Goal: Transaction & Acquisition: Obtain resource

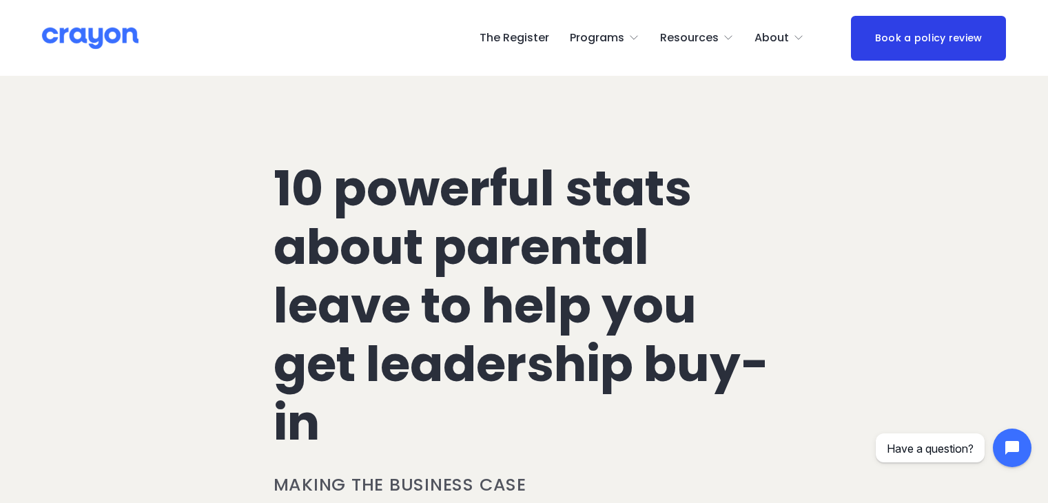
scroll to position [1380, 0]
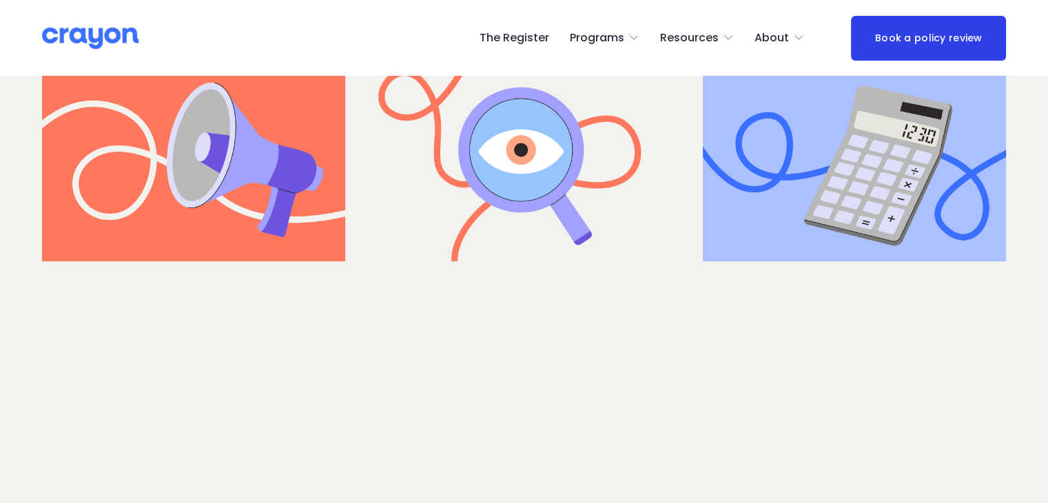
scroll to position [649, 0]
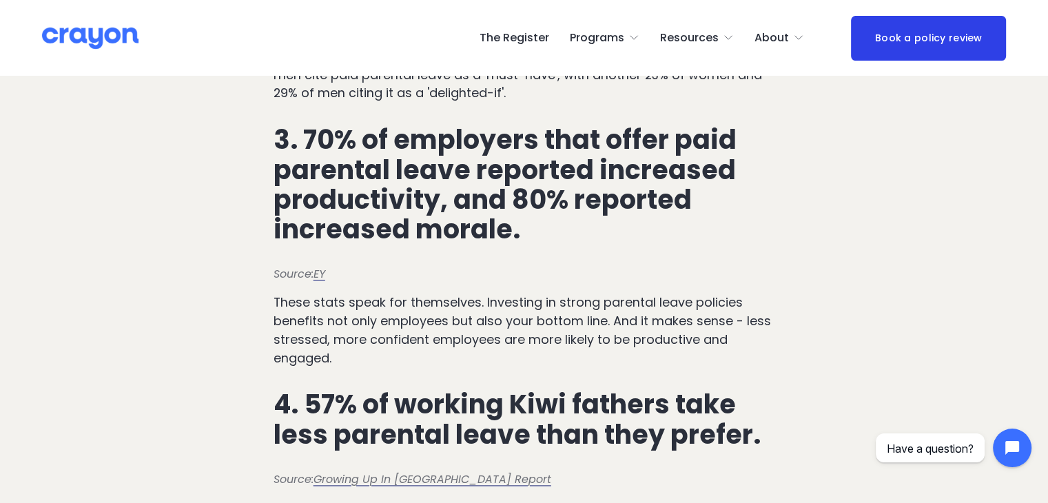
scroll to position [1855, 0]
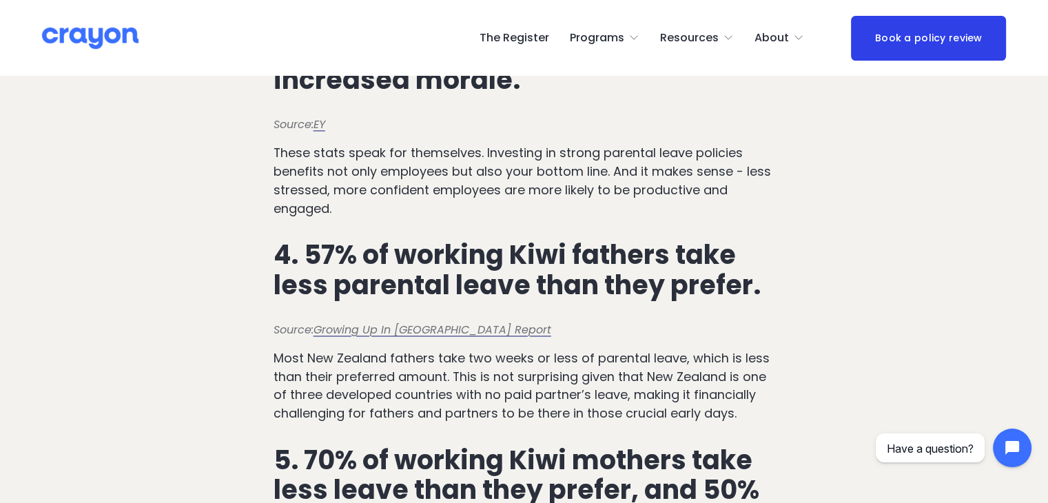
click at [374, 338] on em "Growing Up In [GEOGRAPHIC_DATA] Report" at bounding box center [433, 330] width 238 height 16
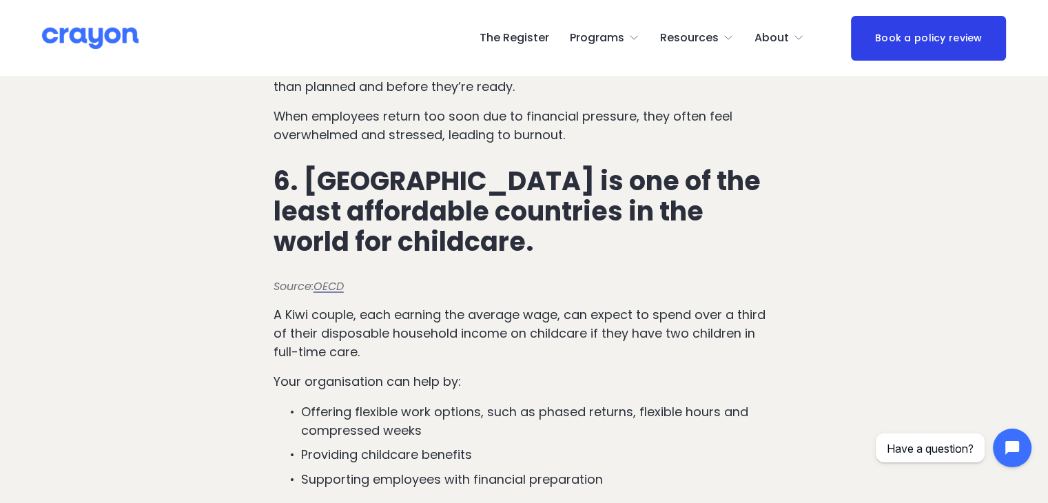
scroll to position [2397, 0]
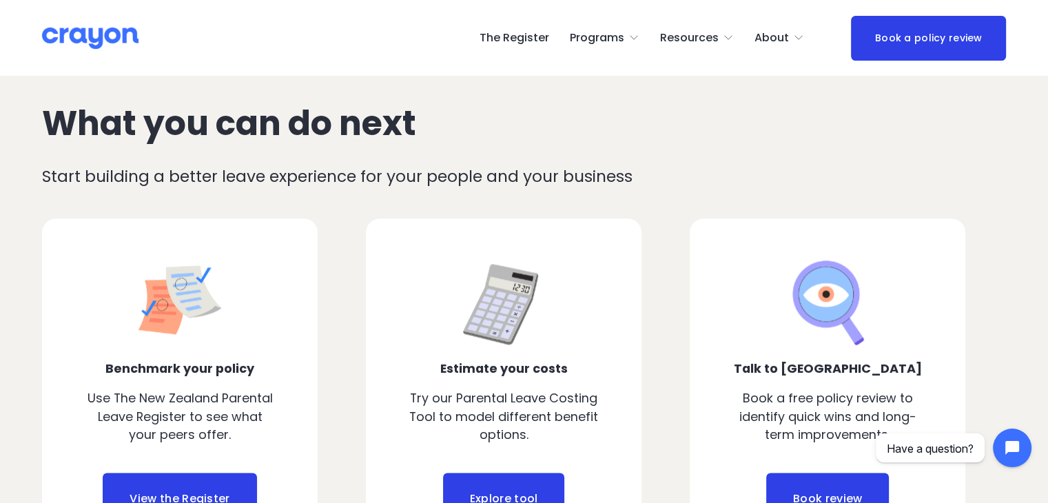
scroll to position [1365, 0]
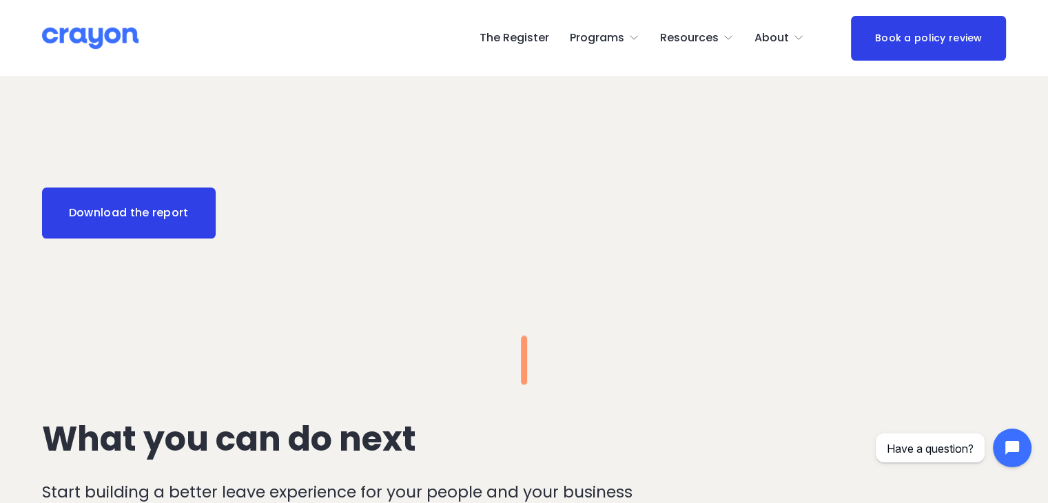
click at [176, 238] on link "Download the report" at bounding box center [129, 212] width 174 height 51
